Goal: Find specific page/section: Find specific page/section

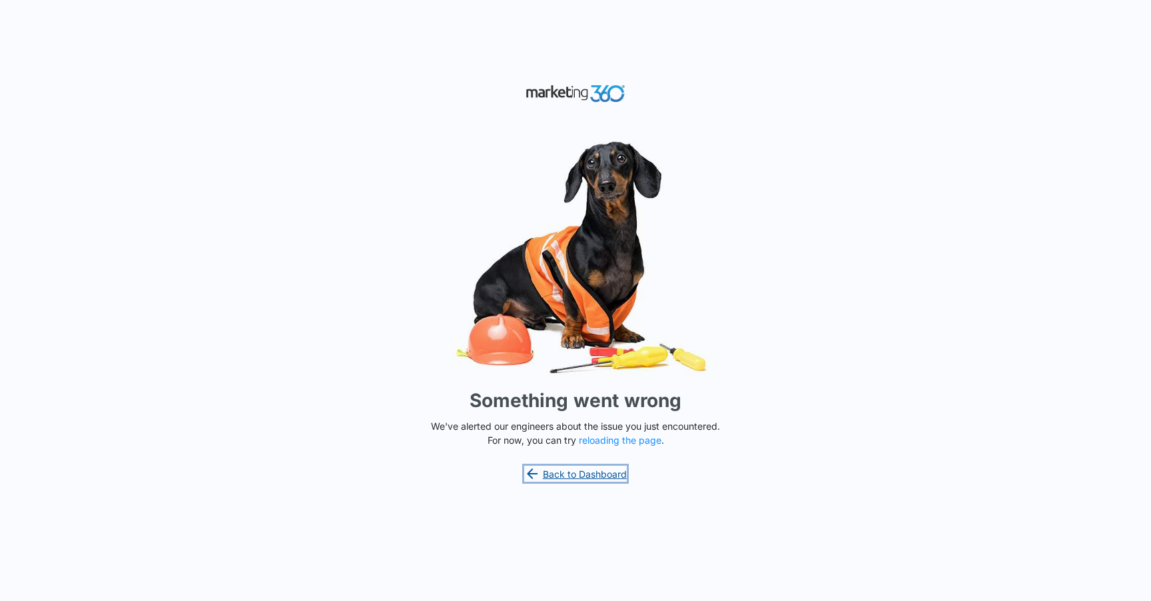
click at [581, 472] on link "Back to Dashboard" at bounding box center [575, 474] width 103 height 16
